Goal: Task Accomplishment & Management: Manage account settings

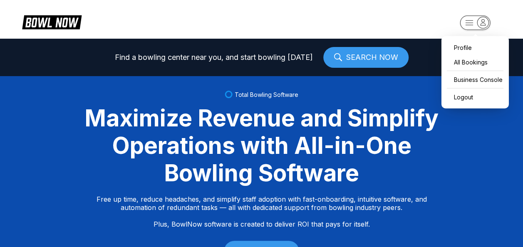
click at [471, 25] on rect "button" at bounding box center [475, 22] width 30 height 15
click at [467, 78] on div "Business Console" at bounding box center [475, 79] width 59 height 15
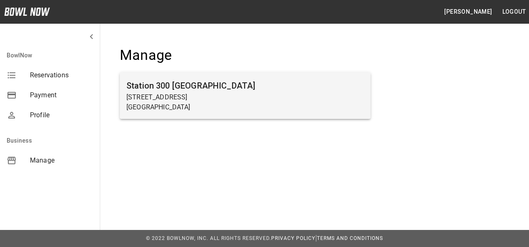
click at [190, 89] on h6 "Station 300 [GEOGRAPHIC_DATA]" at bounding box center [246, 85] width 238 height 13
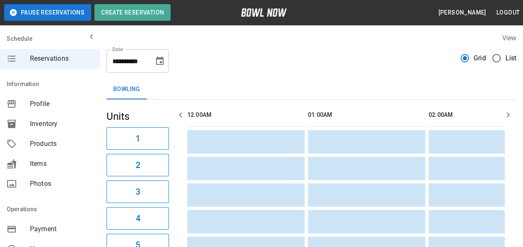
scroll to position [0, 1931]
